Goal: Task Accomplishment & Management: Complete application form

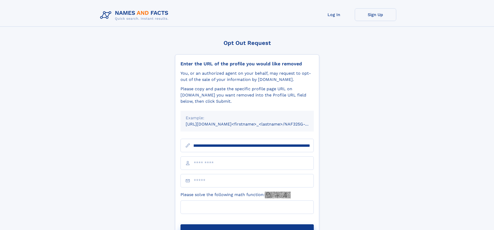
scroll to position [0, 61]
type input "**********"
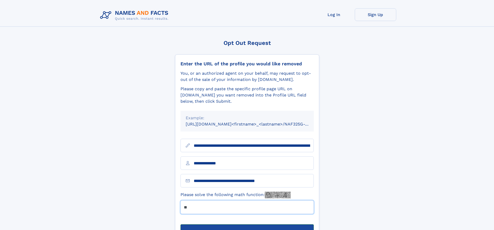
type input "**"
click at [247, 224] on button "Submit Opt Out Request" at bounding box center [247, 232] width 133 height 17
